Goal: Transaction & Acquisition: Book appointment/travel/reservation

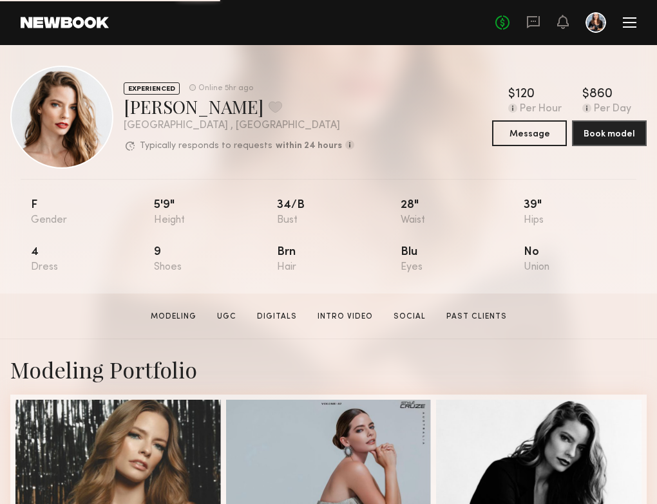
click at [628, 23] on div at bounding box center [630, 22] width 14 height 1
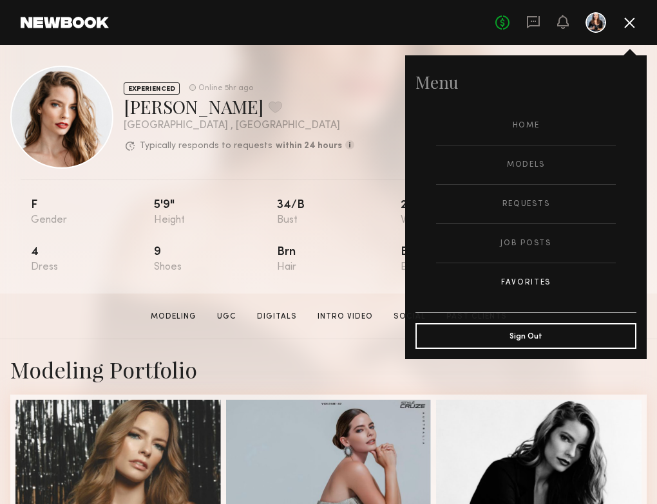
click at [498, 276] on link "Favorites" at bounding box center [526, 282] width 180 height 39
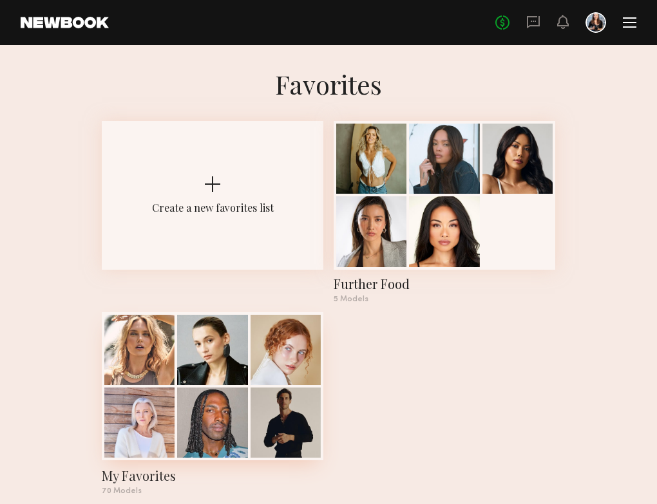
click at [256, 388] on div at bounding box center [285, 423] width 70 height 70
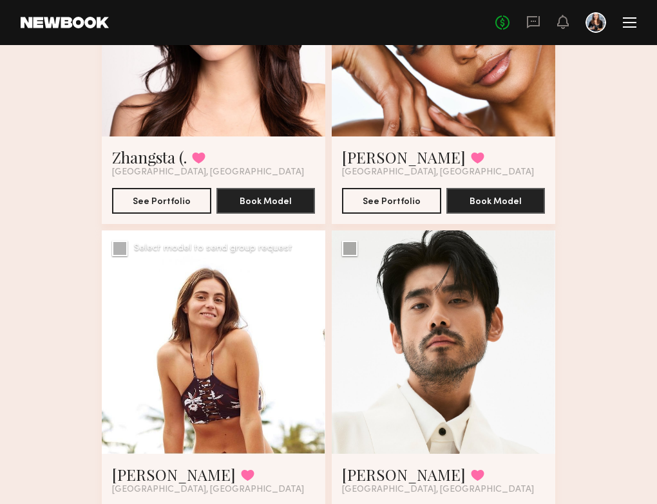
scroll to position [10397, 0]
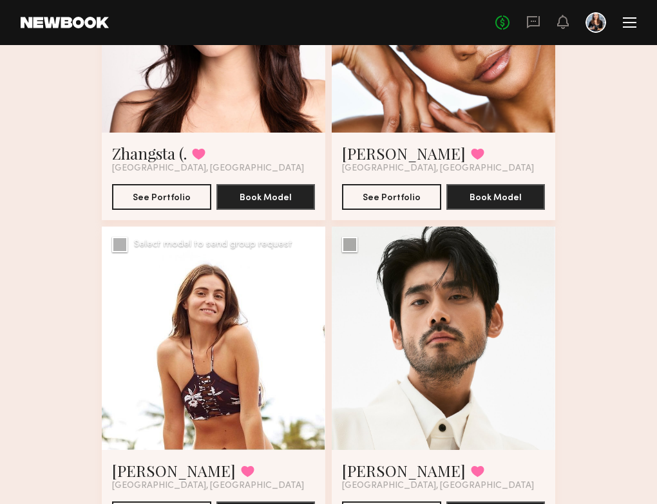
click at [169, 309] on div at bounding box center [213, 338] width 223 height 223
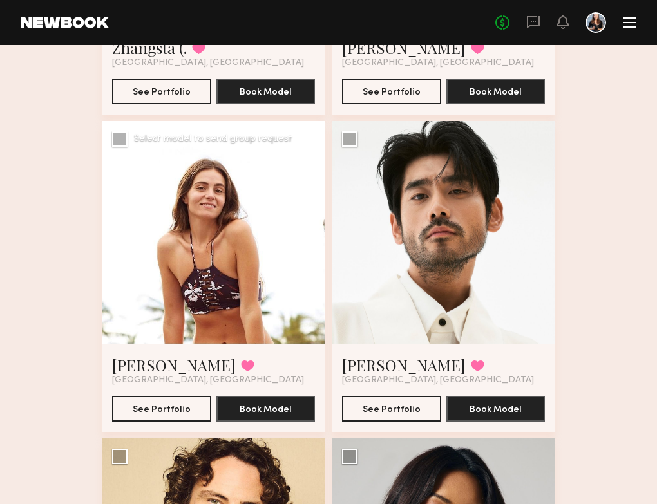
scroll to position [10512, 0]
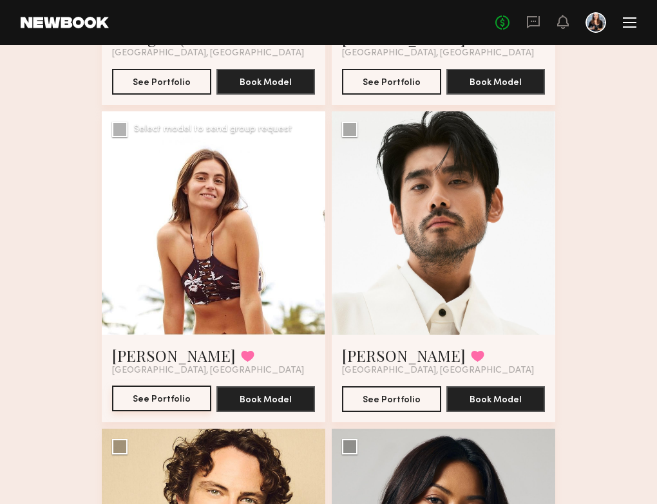
click at [171, 399] on button "See Portfolio" at bounding box center [161, 399] width 99 height 26
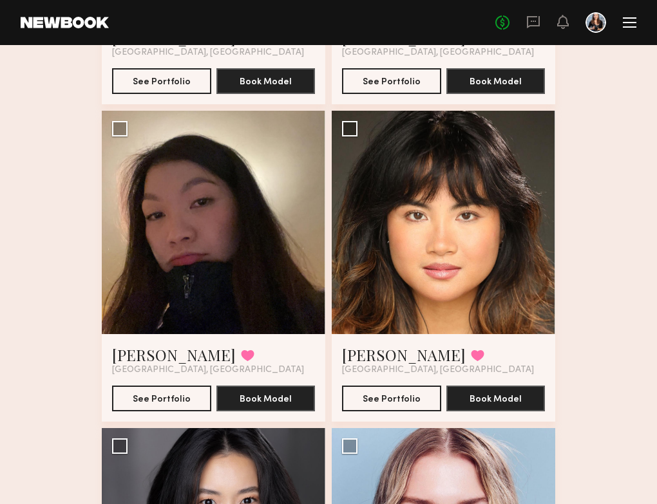
scroll to position [5889, 0]
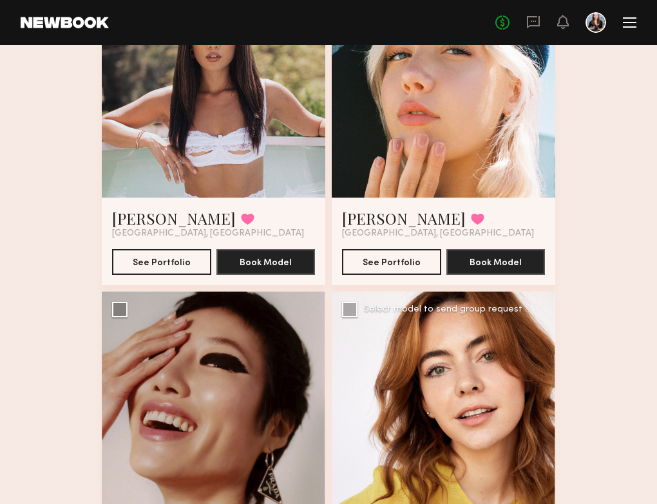
click at [396, 388] on div at bounding box center [443, 403] width 223 height 223
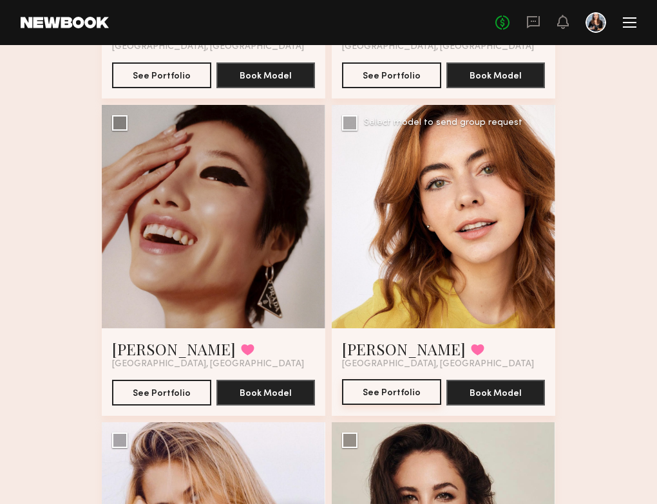
scroll to position [6083, 0]
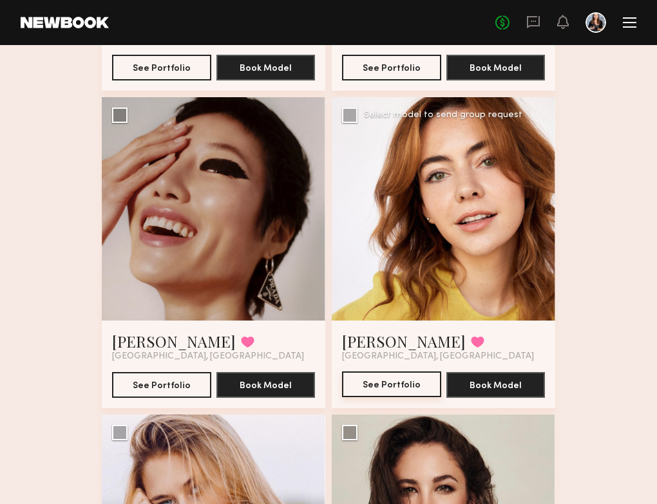
click at [384, 390] on button "See Portfolio" at bounding box center [391, 384] width 99 height 26
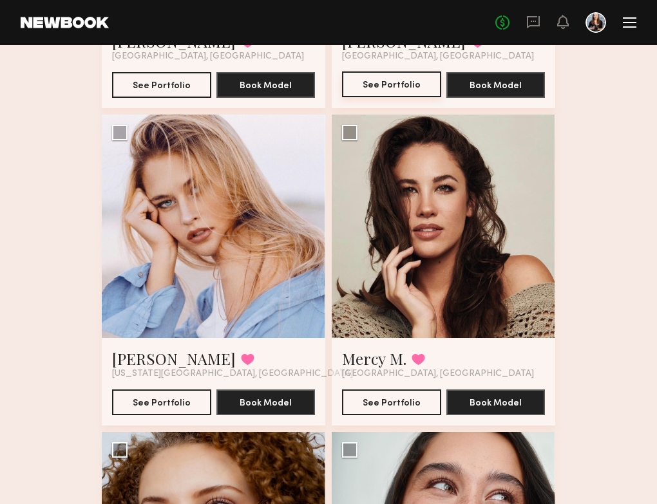
scroll to position [6384, 0]
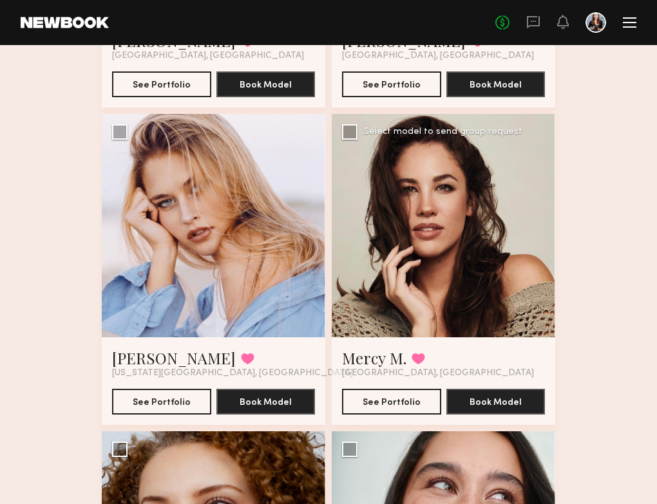
click at [389, 216] on div at bounding box center [443, 225] width 223 height 223
click at [405, 395] on button "See Portfolio" at bounding box center [391, 401] width 99 height 26
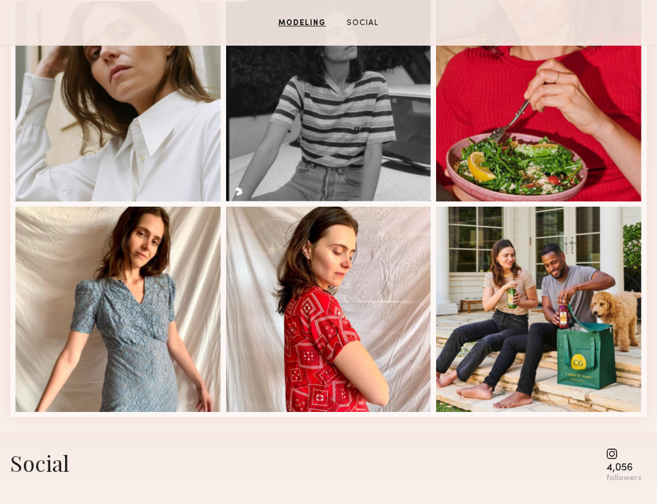
scroll to position [833, 0]
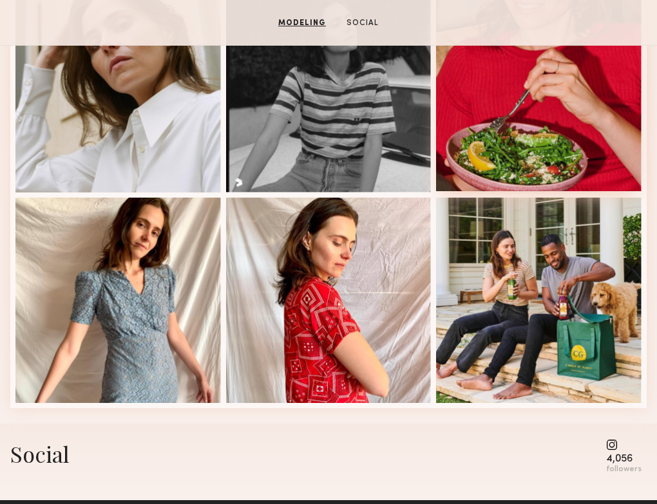
click at [495, 161] on div at bounding box center [538, 88] width 205 height 205
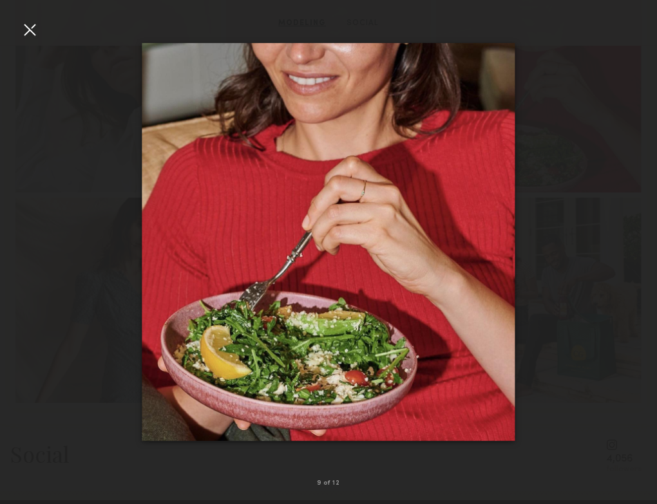
click at [30, 30] on div at bounding box center [29, 29] width 21 height 21
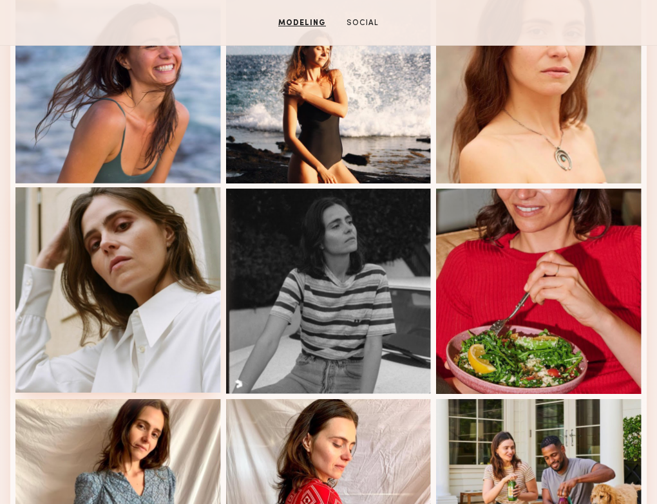
scroll to position [627, 0]
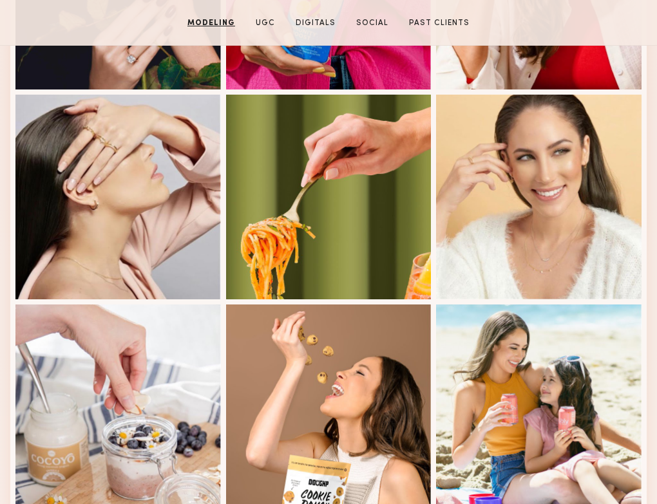
scroll to position [46, 0]
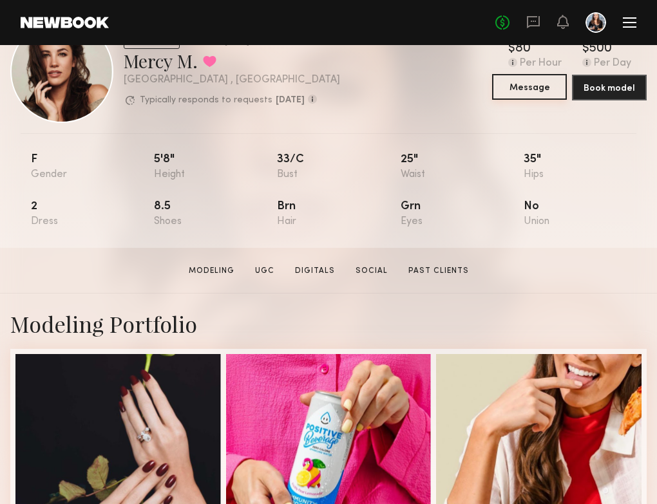
click at [551, 85] on button "Message" at bounding box center [529, 87] width 75 height 26
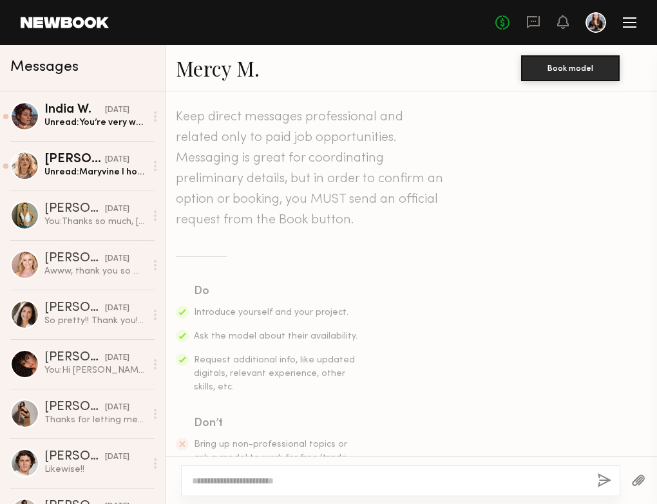
click at [223, 485] on textarea at bounding box center [389, 480] width 395 height 13
type textarea "*"
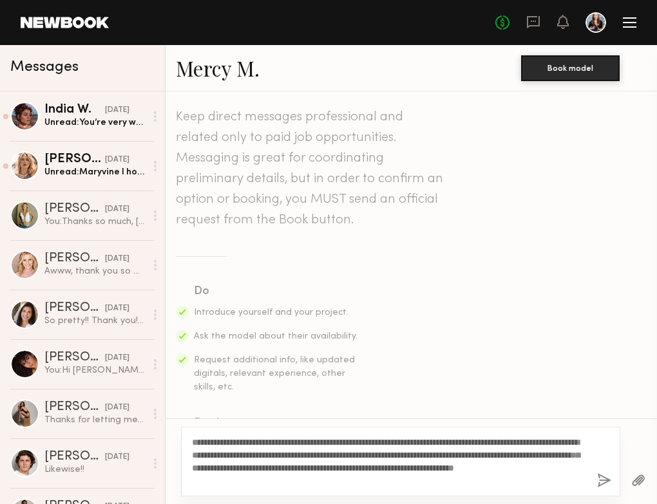
click at [319, 478] on textarea "**********" at bounding box center [389, 462] width 395 height 52
click at [281, 482] on textarea "**********" at bounding box center [389, 462] width 395 height 52
type textarea "**********"
click at [587, 482] on div "**********" at bounding box center [400, 462] width 439 height 70
click at [594, 482] on div "**********" at bounding box center [400, 462] width 439 height 70
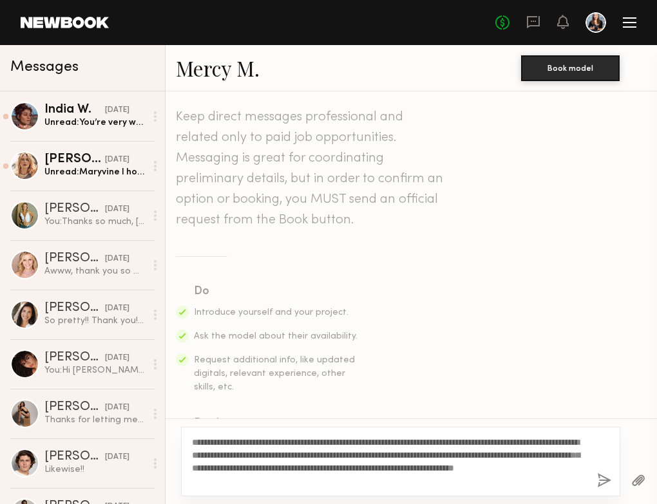
click at [608, 478] on button "button" at bounding box center [604, 481] width 14 height 16
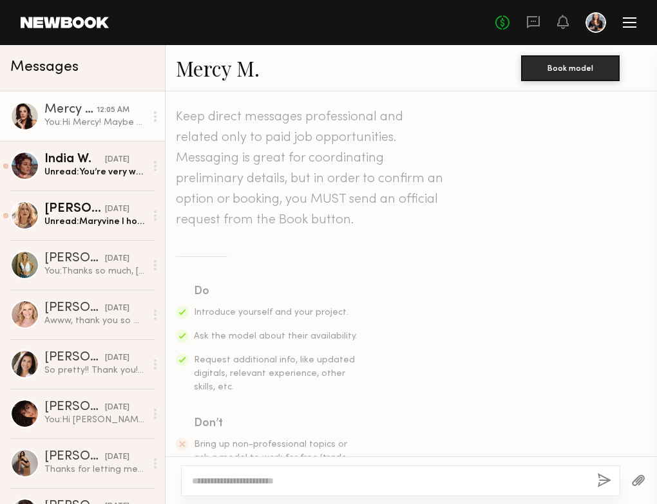
scroll to position [322, 0]
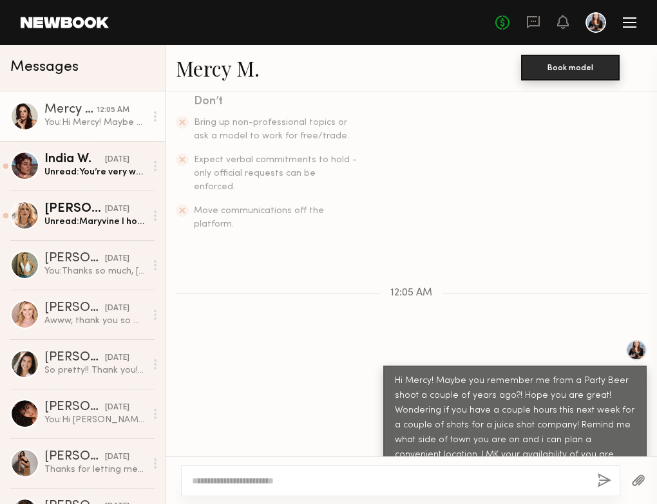
click at [567, 73] on button "Book model" at bounding box center [570, 68] width 98 height 26
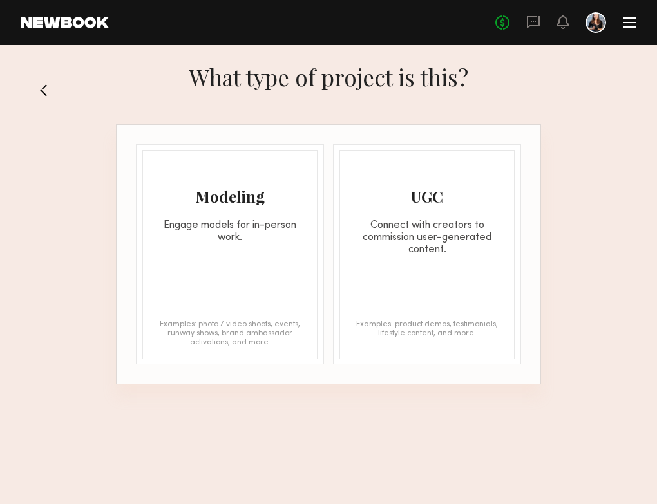
click at [41, 84] on button at bounding box center [49, 90] width 21 height 21
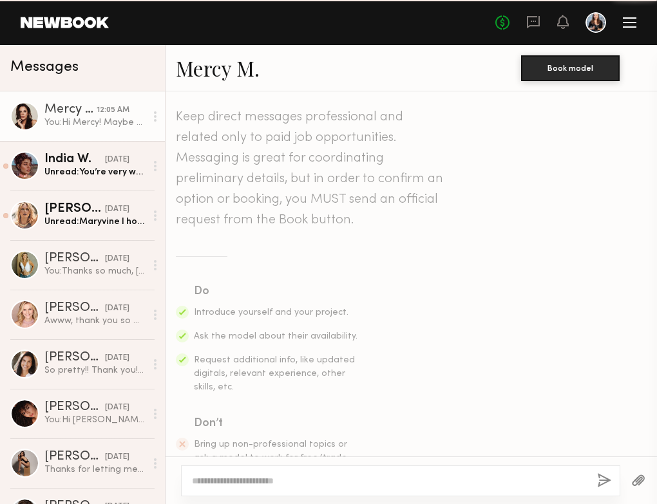
scroll to position [322, 0]
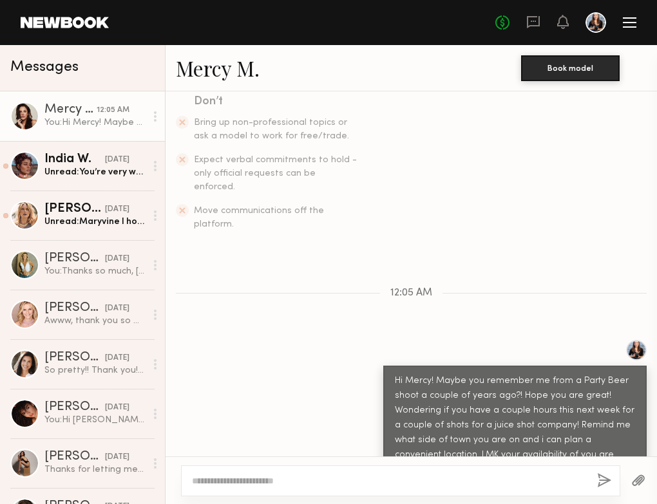
click at [81, 117] on div "You: Hi Mercy! Maybe you remember me from a Party Beer shoot a couple of years …" at bounding box center [94, 123] width 101 height 12
click at [207, 68] on link "Mercy M." at bounding box center [218, 68] width 84 height 28
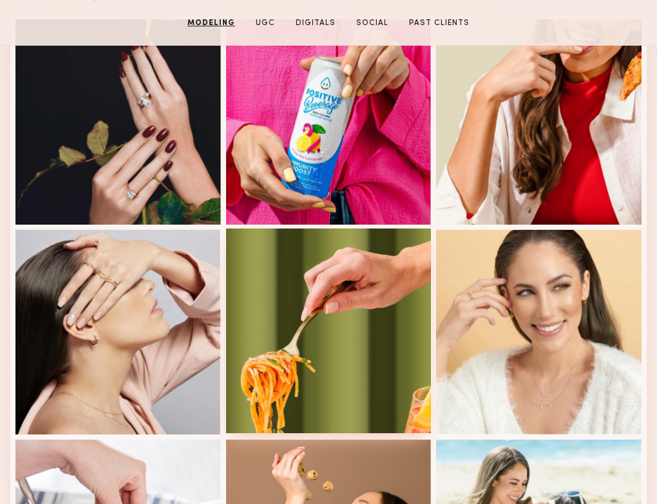
scroll to position [387, 0]
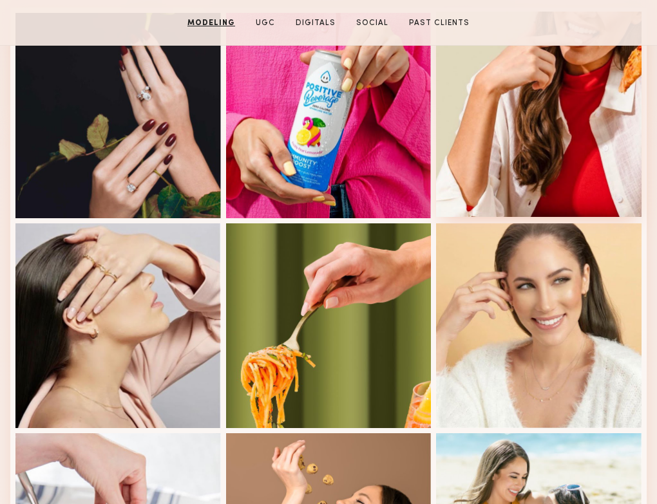
click at [537, 153] on div at bounding box center [538, 114] width 205 height 205
